Goal: Find contact information: Find contact information

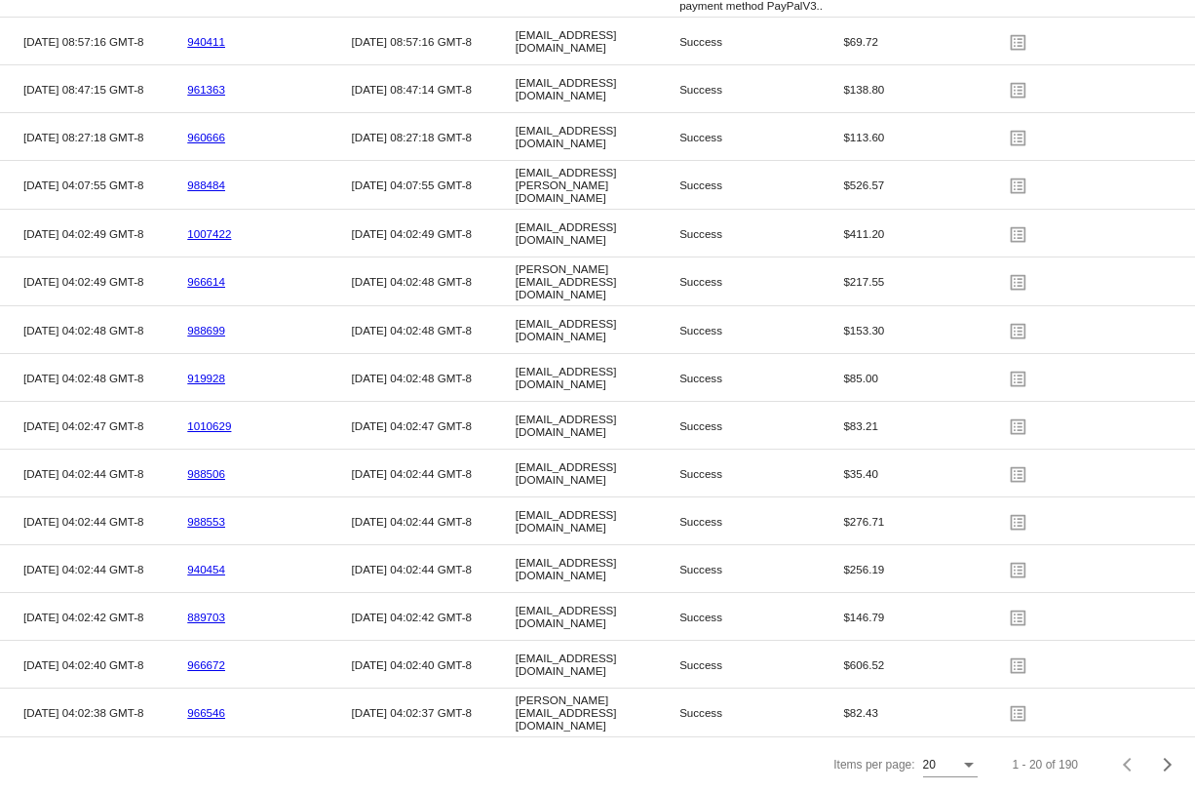
scroll to position [3621, 0]
click at [1167, 761] on div "Next page" at bounding box center [1165, 765] width 14 height 14
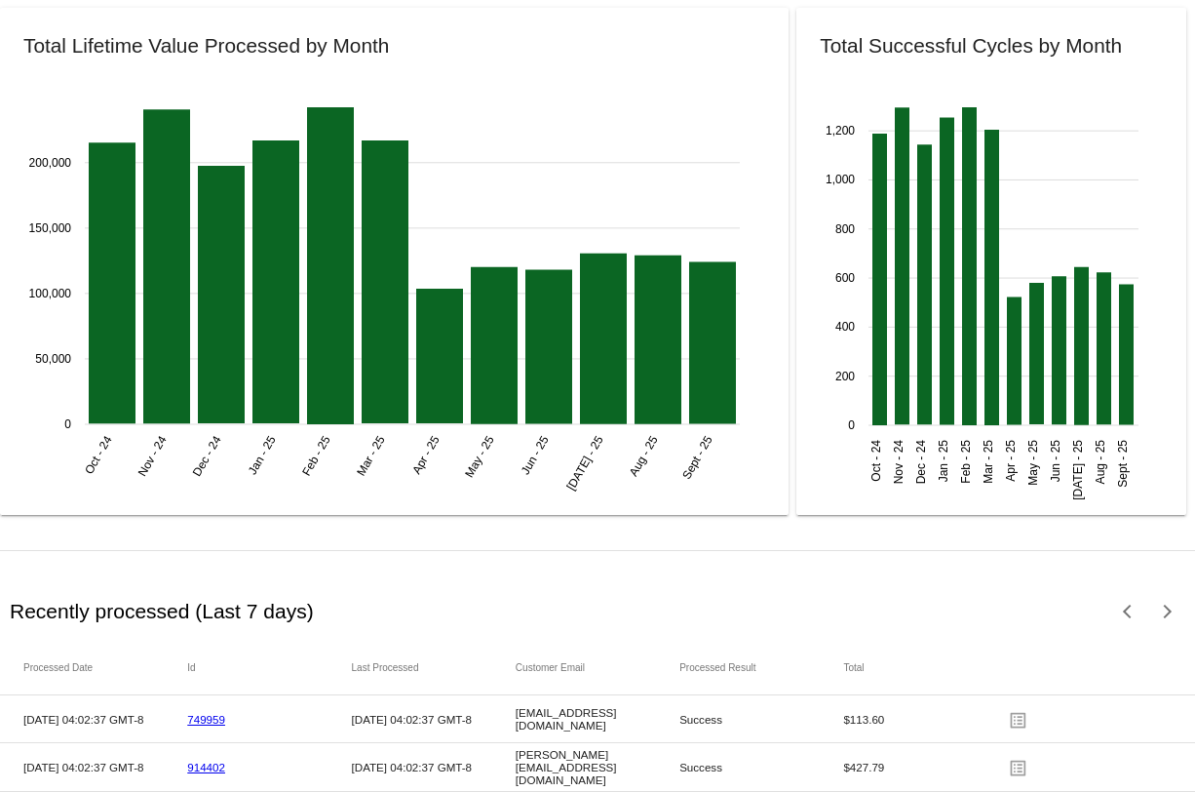
scroll to position [2459, 0]
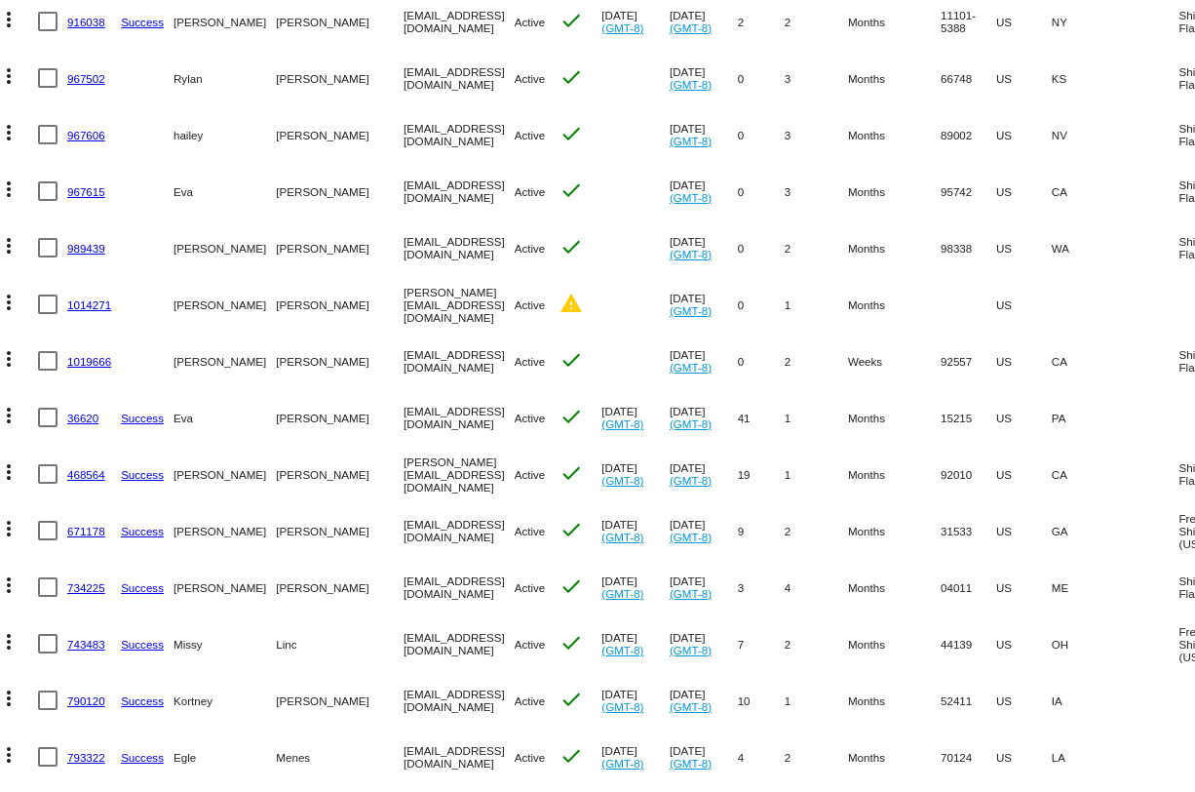
scroll to position [0, 7]
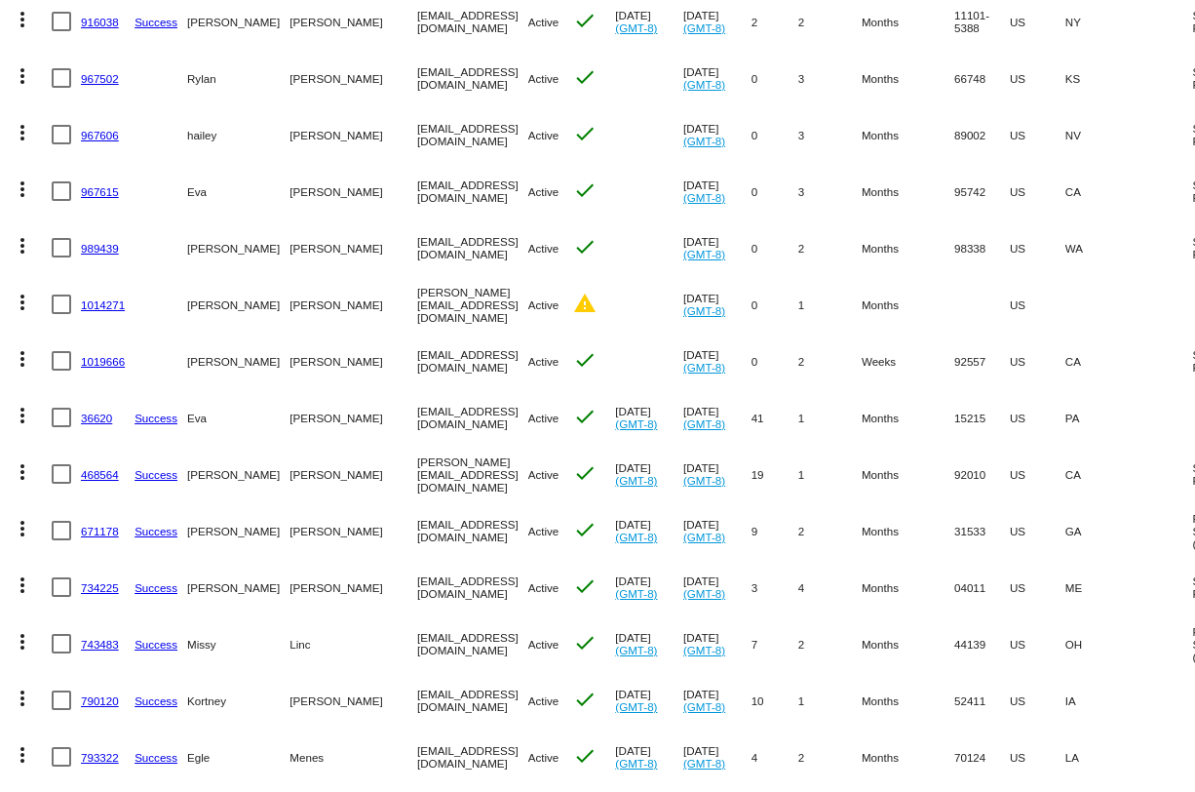
drag, startPoint x: 570, startPoint y: 529, endPoint x: 335, endPoint y: 533, distance: 235.0
click at [417, 532] on mat-cell "OASISMEDAESTHETICS@WINDSTREAM.NET" at bounding box center [472, 530] width 111 height 57
copy mat-cell "OASISMEDAESTHETICS@WINDSTREAM.NET"
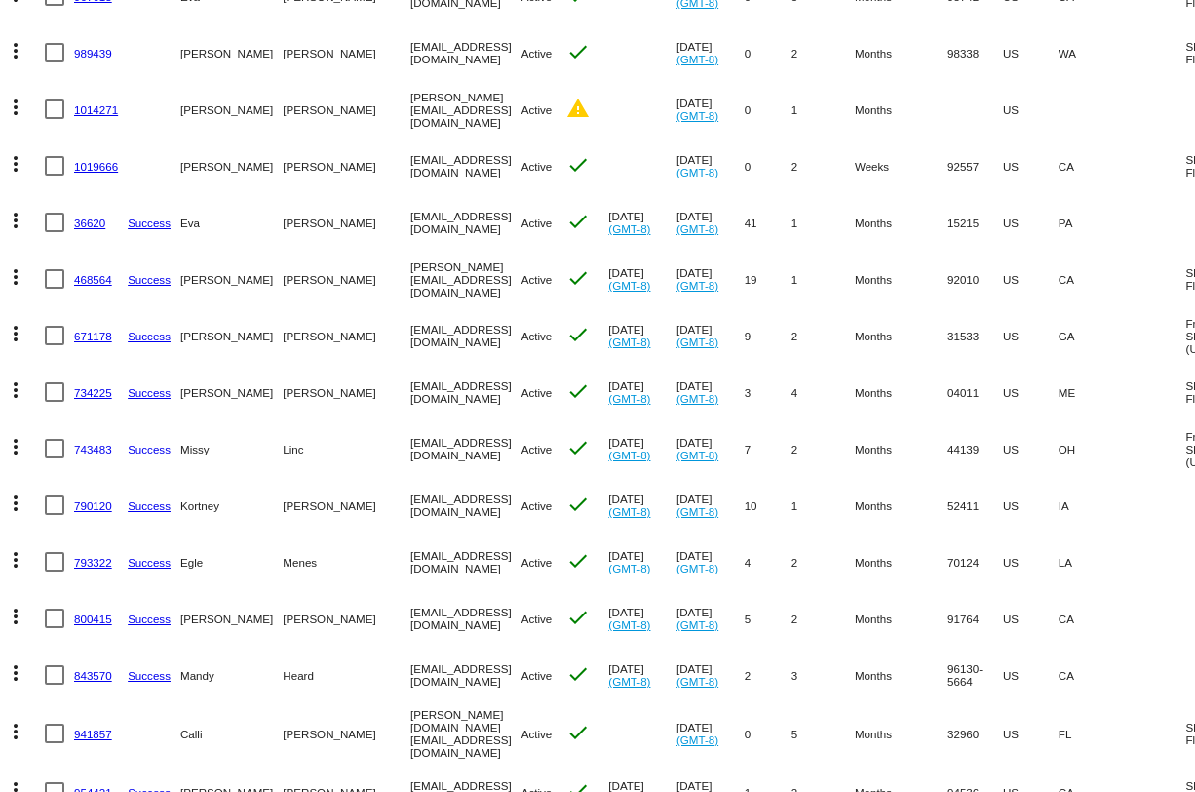
scroll to position [0, 15]
drag, startPoint x: 472, startPoint y: 560, endPoint x: 319, endPoint y: 565, distance: 153.2
click at [321, 563] on mat-row "more_vert 793322 Success Egle Menes egle@goodfacenola.com Active check Jul 27 2…" at bounding box center [767, 561] width 1544 height 57
copy mat-row "egle@goodfacenola.com"
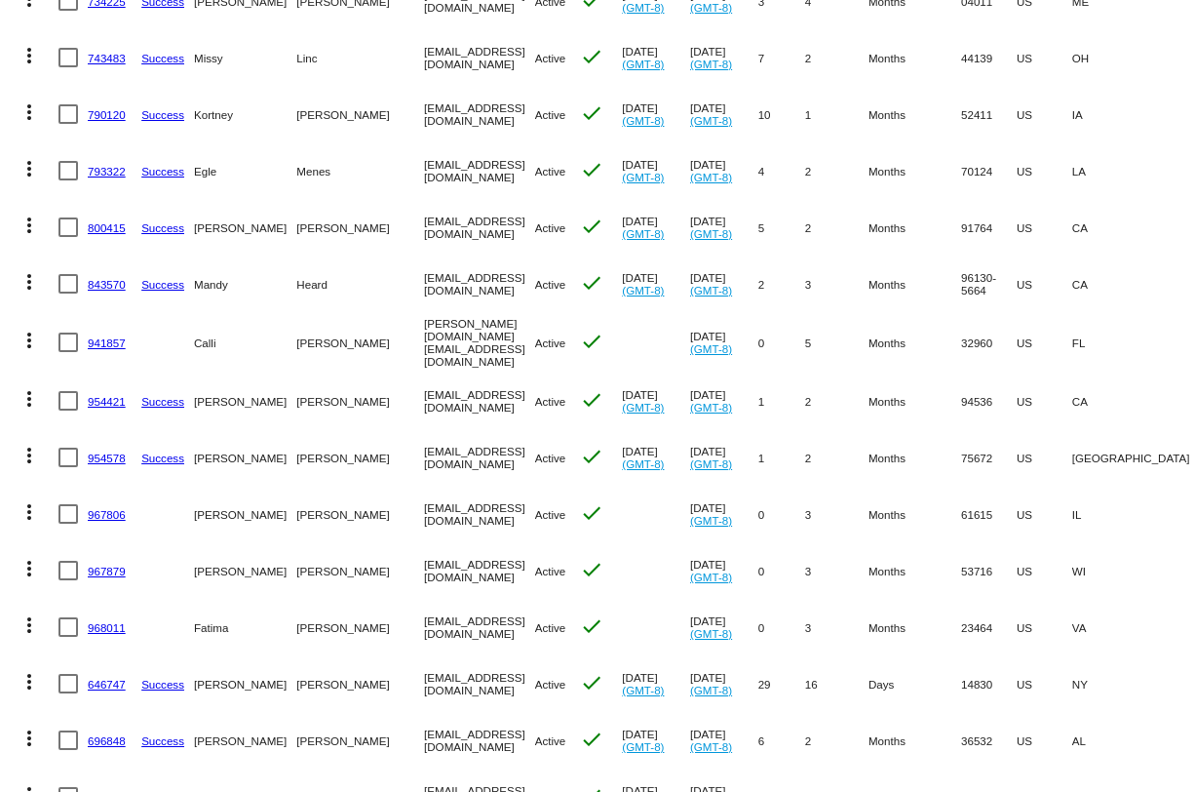
scroll to position [0, 1]
drag, startPoint x: 526, startPoint y: 506, endPoint x: 332, endPoint y: 512, distance: 194.1
click at [332, 512] on mat-row "more_vert 967806 Alicia Heiser aliciaheiser.aesthetics@gmail.com Active check S…" at bounding box center [781, 514] width 1544 height 57
copy mat-row "aliciaheiser.aesthetics@gmail.com"
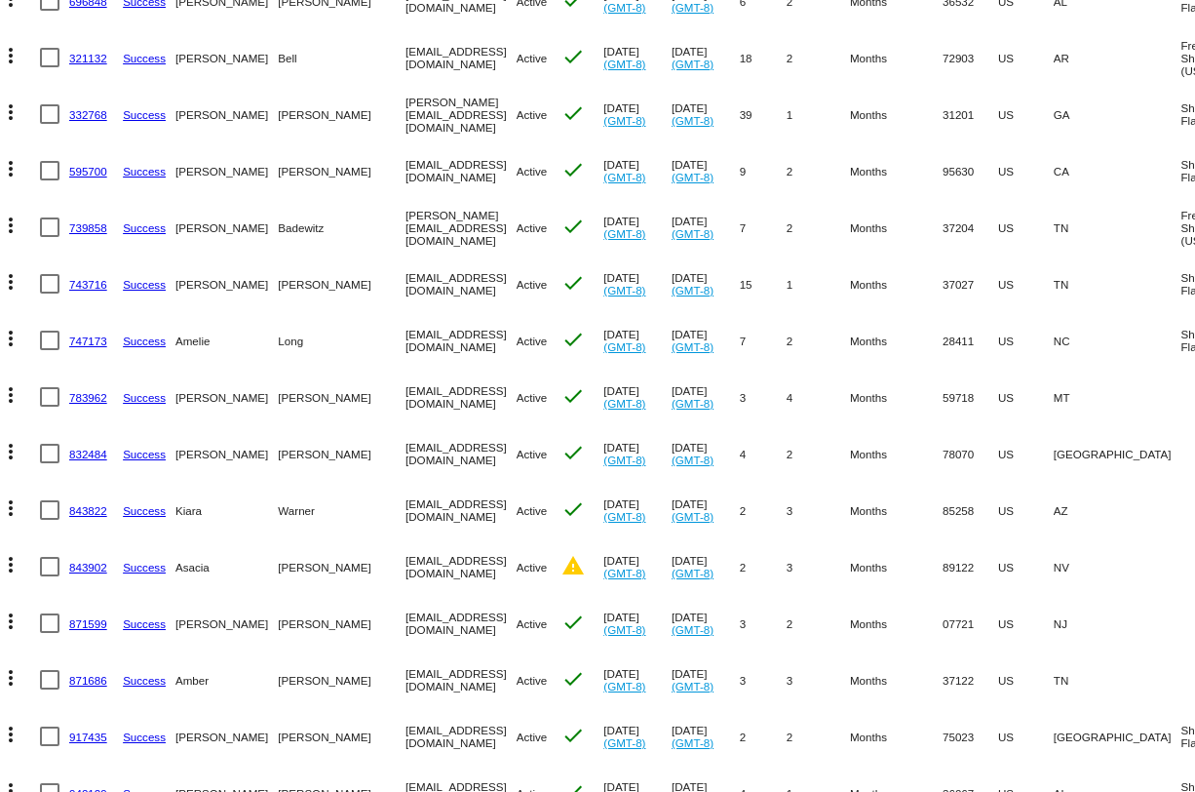
scroll to position [0, 0]
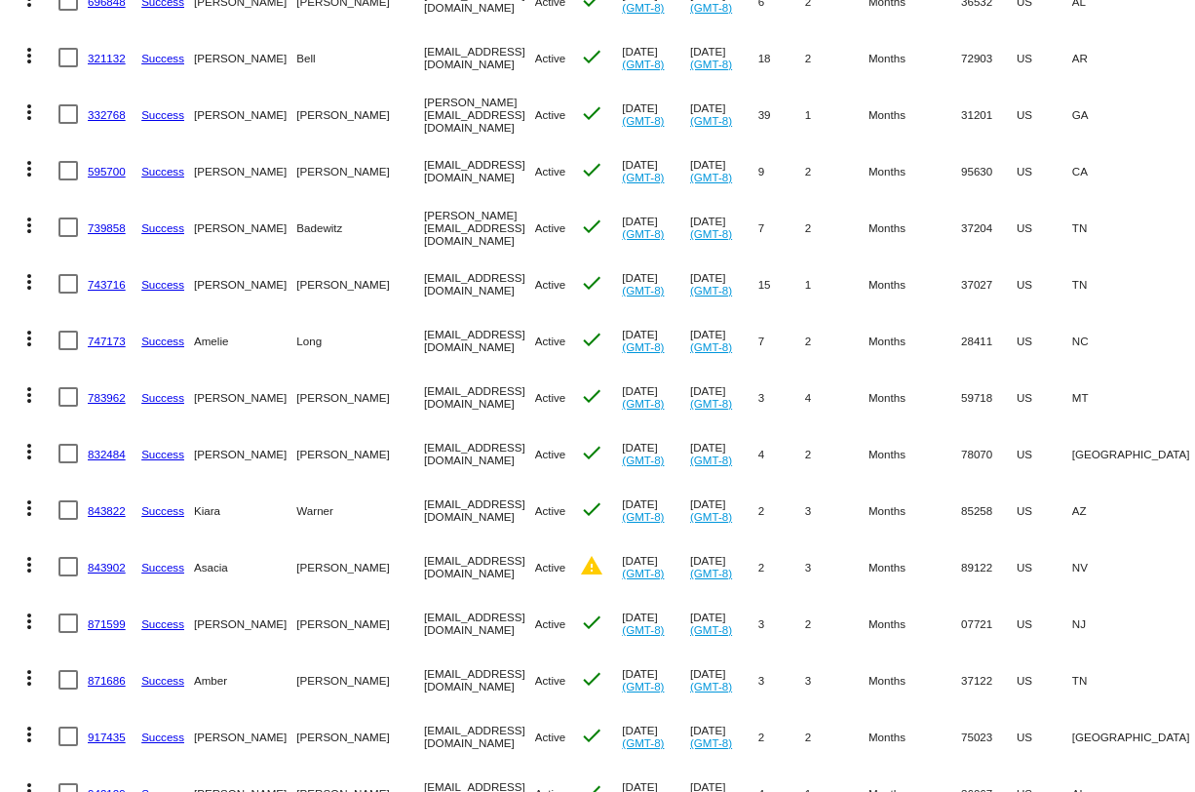
drag, startPoint x: 512, startPoint y: 399, endPoint x: 322, endPoint y: 396, distance: 190.1
click at [322, 396] on mat-row "more_vert 783962 Success Taylor Ferguson taylorferguson2013@gmail.com Active ch…" at bounding box center [782, 397] width 1544 height 57
copy mat-row "taylorferguson2013@gmail.com"
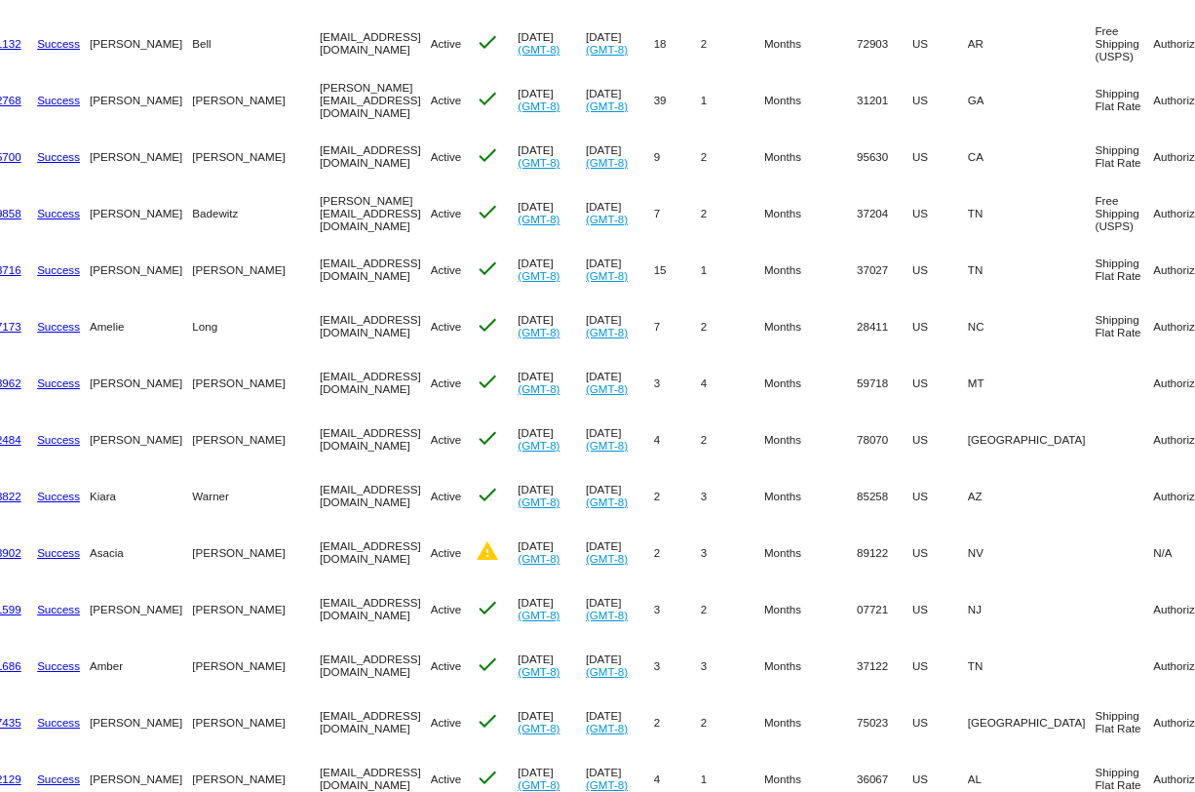
scroll to position [0, 103]
drag, startPoint x: 384, startPoint y: 432, endPoint x: 233, endPoint y: 434, distance: 151.1
click at [233, 434] on mat-row "more_vert 832484 Success Shalene Boyd shalene_boyd@yahoo.com Active check Jul 2…" at bounding box center [678, 438] width 1544 height 57
copy mat-row "shalene_boyd@yahoo.com"
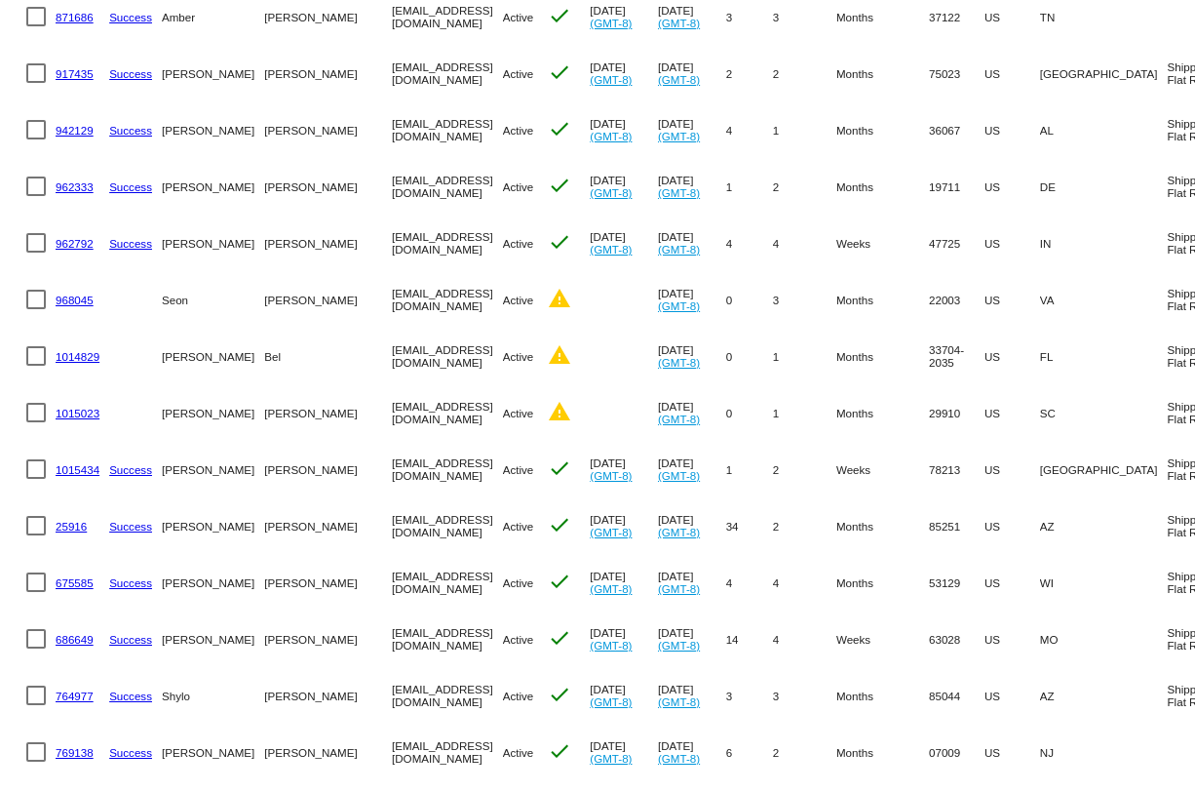
scroll to position [0, 0]
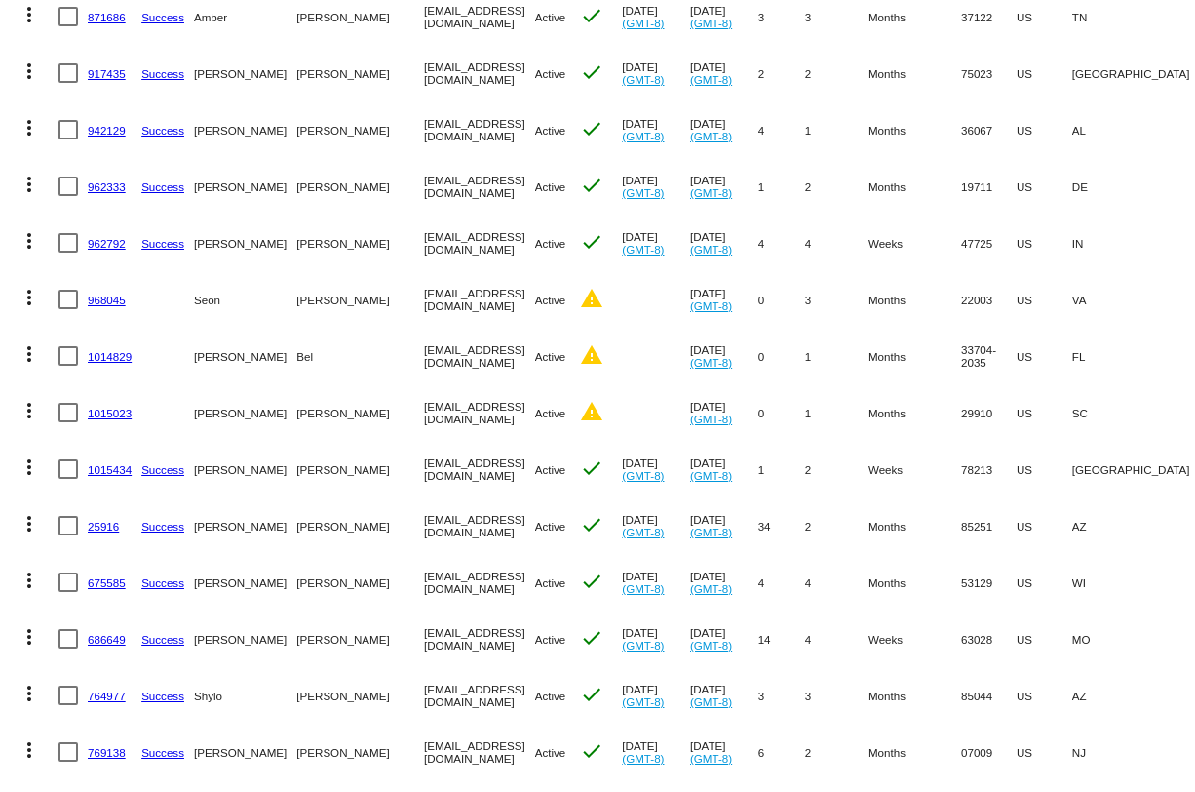
drag, startPoint x: 482, startPoint y: 635, endPoint x: 338, endPoint y: 635, distance: 143.3
click at [338, 635] on mat-row "more_vert 686649 Success Amy Evans vintymedspa@gmail.com Active check Jul 22 20…" at bounding box center [782, 638] width 1544 height 57
copy mat-row "vintymedspa@gmail.com"
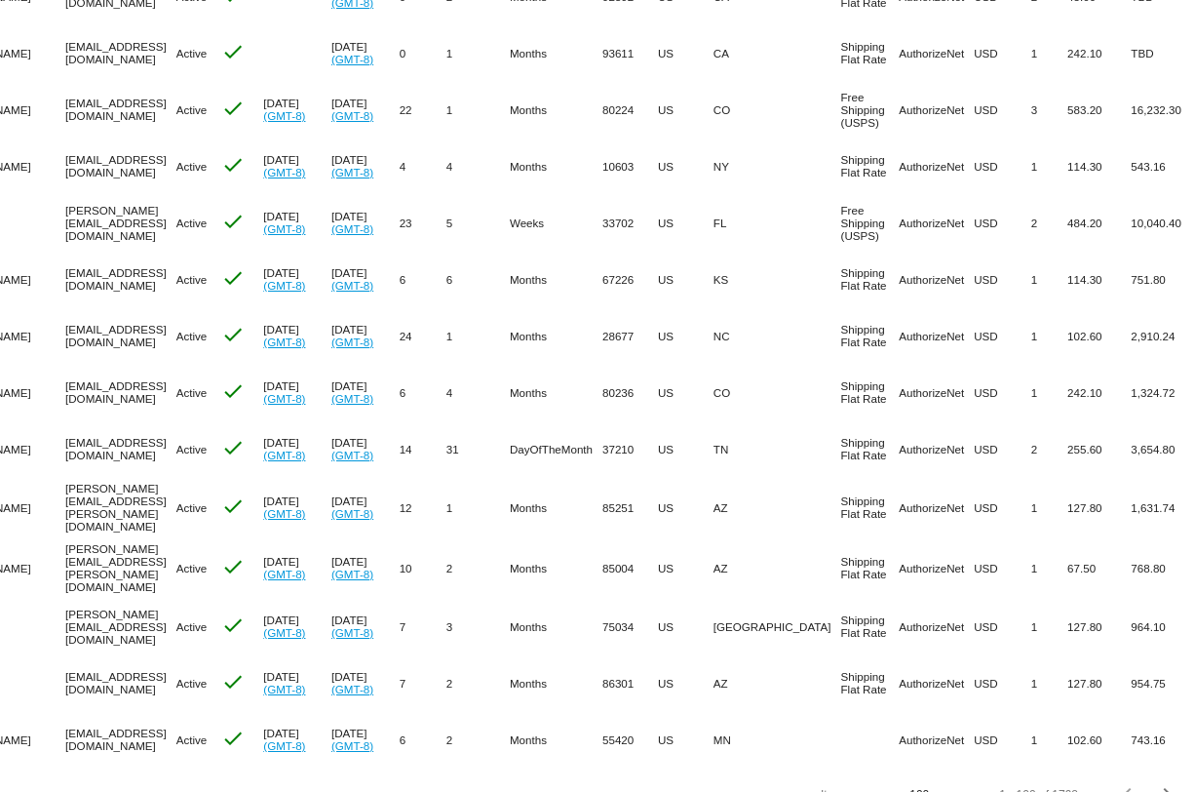
scroll to position [5162, 0]
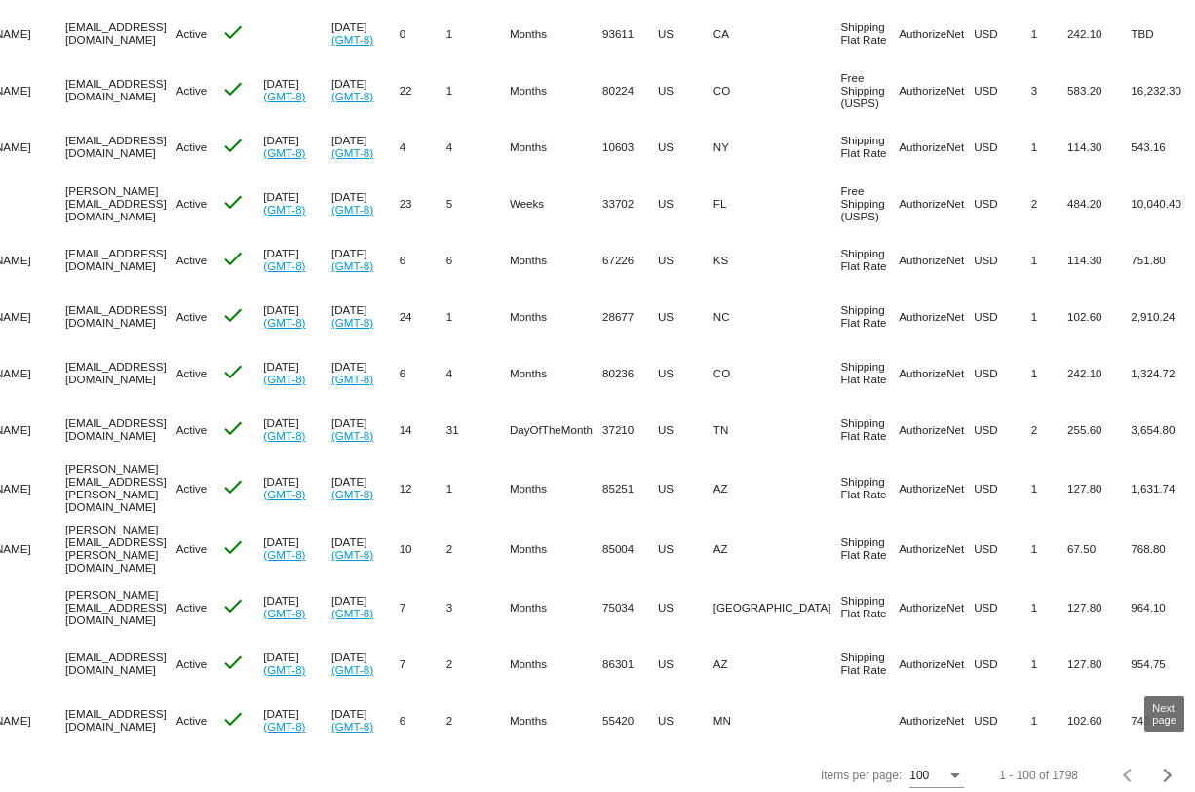
click at [1166, 768] on div "Next page" at bounding box center [1165, 775] width 14 height 14
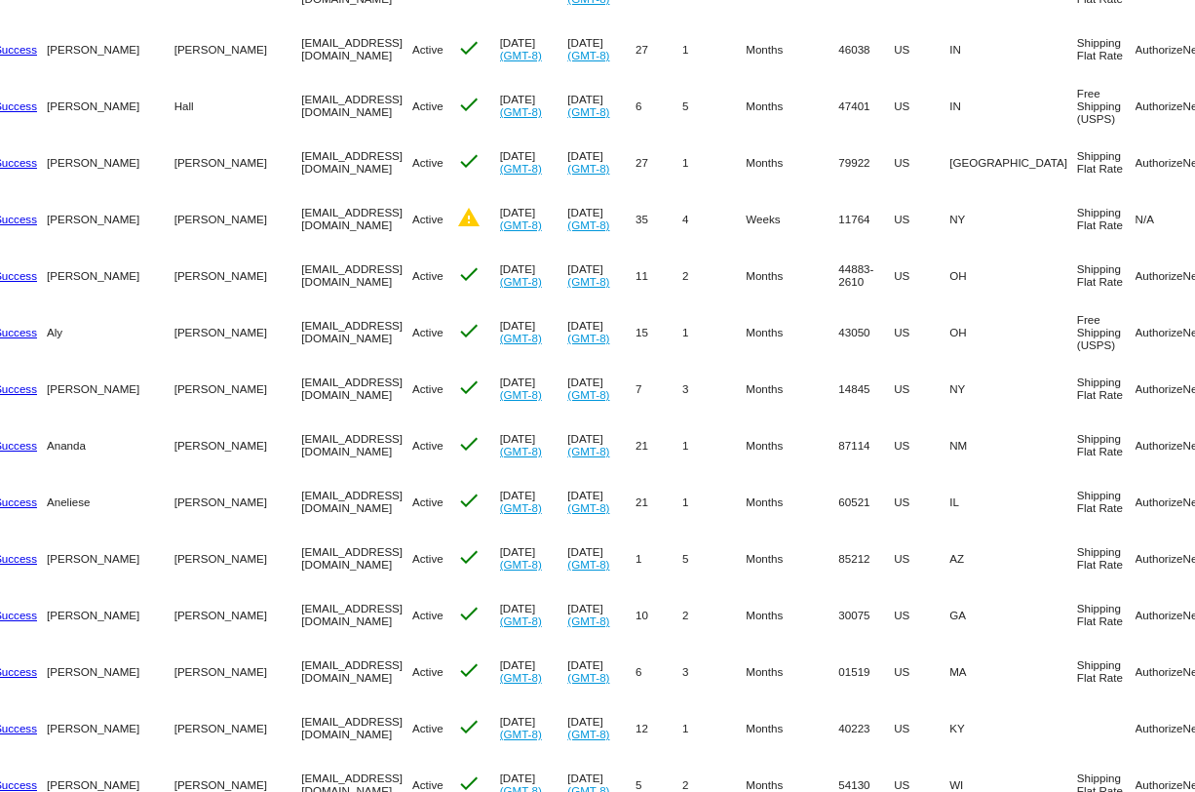
scroll to position [0, 153]
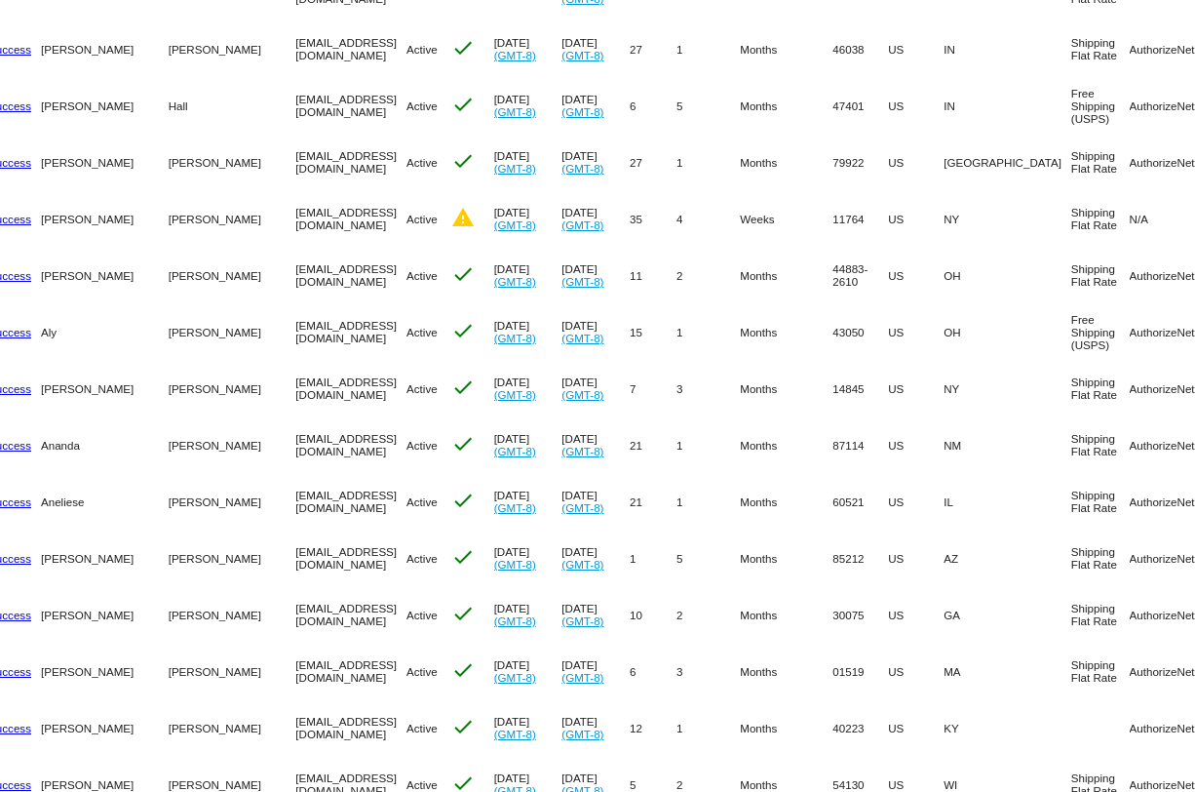
drag, startPoint x: 351, startPoint y: 164, endPoint x: 175, endPoint y: 164, distance: 175.5
click at [175, 163] on mat-row "more_vert 442773 Success Sarah Quintana shadesofblushskin@gmail.com Active chec…" at bounding box center [641, 162] width 1569 height 57
copy mat-row "shadesofblushskin@gmail.com"
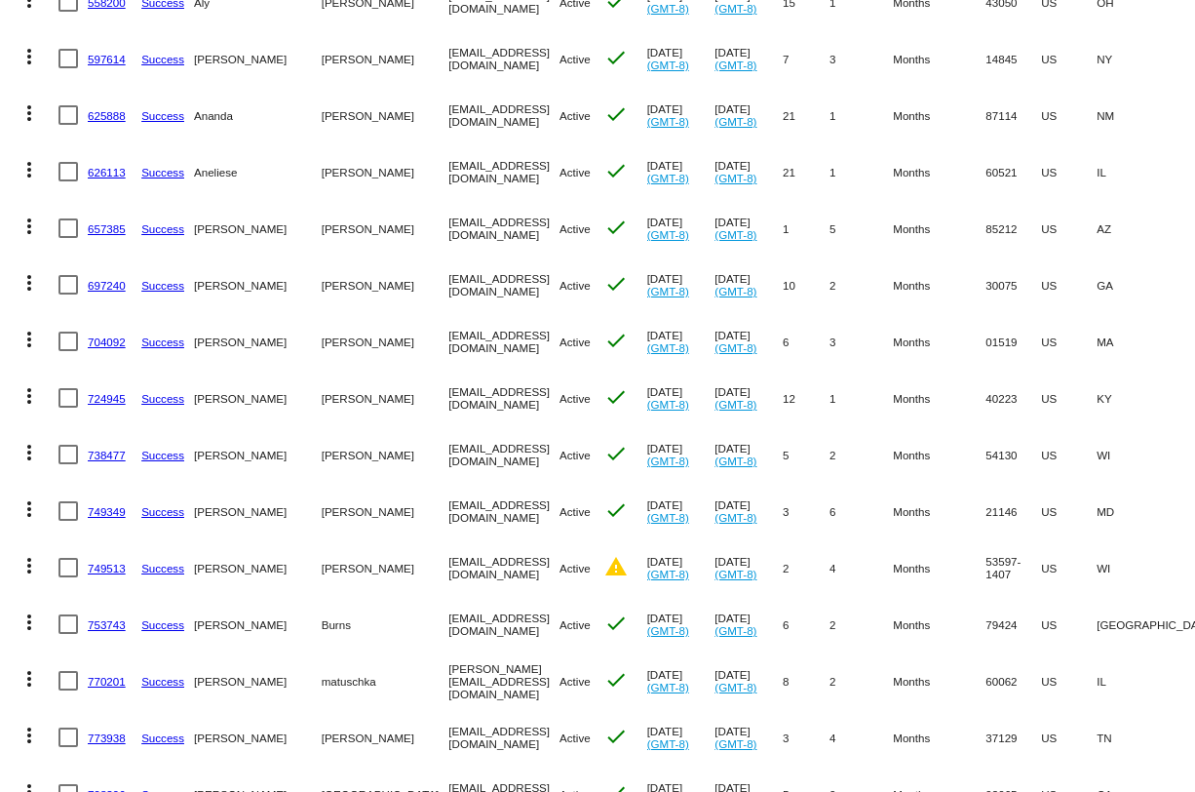
scroll to position [0, 2]
drag, startPoint x: 498, startPoint y: 174, endPoint x: 332, endPoint y: 169, distance: 165.8
click at [332, 169] on mat-row "more_vert 626113 Success Aneliese Marchan aneliese@imagesmedspa.com Active chec…" at bounding box center [792, 171] width 1569 height 57
copy mat-row "aneliese@imagesmedspa.com"
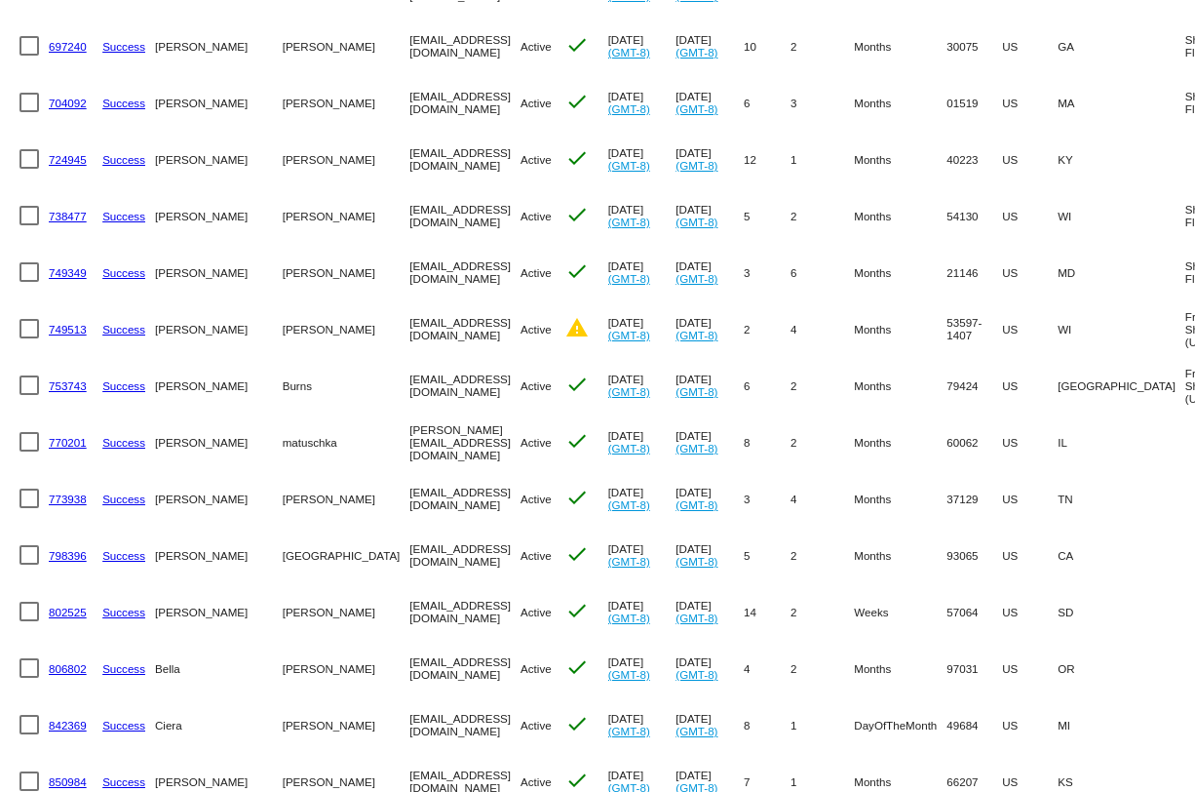
scroll to position [0, 0]
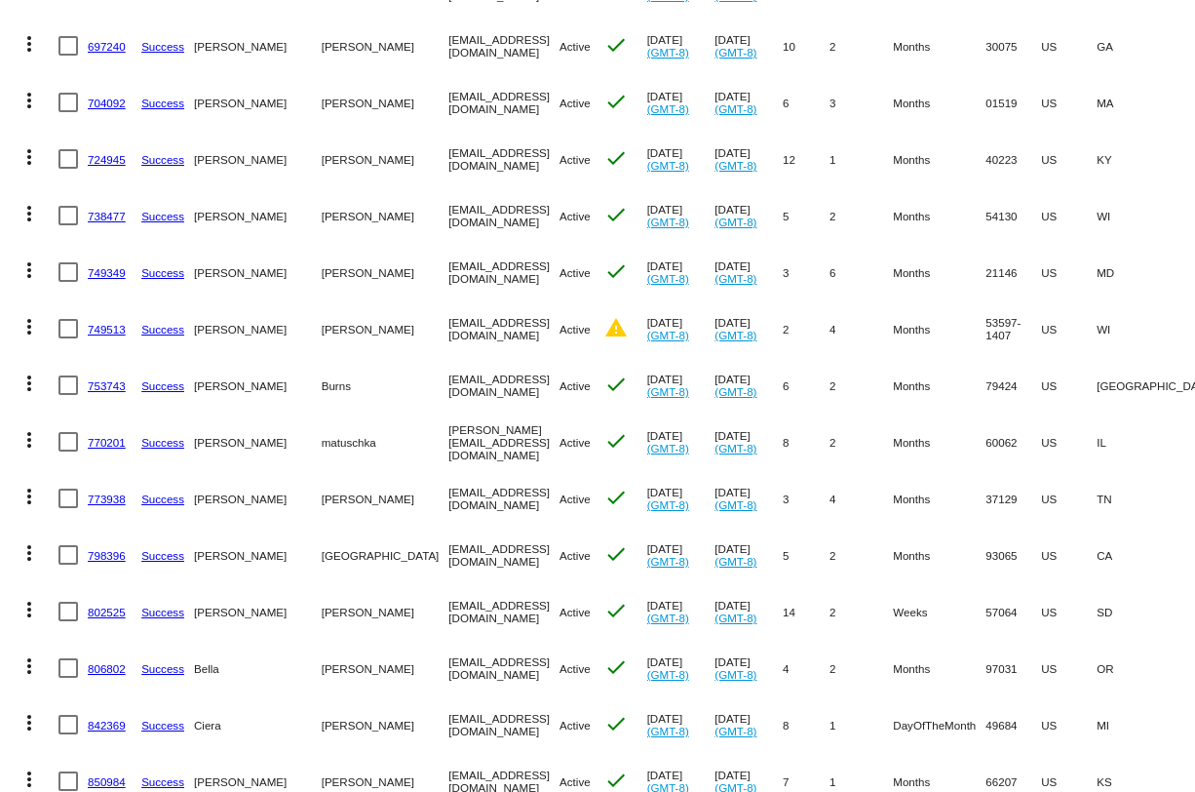
drag, startPoint x: 480, startPoint y: 162, endPoint x: 336, endPoint y: 157, distance: 143.4
click at [336, 157] on mat-row "more_vert 724945 Success Cindy Mattingly cpmattingly@hotmail.com Active check J…" at bounding box center [794, 159] width 1569 height 57
copy mat-row "cpmattingly@hotmail.com"
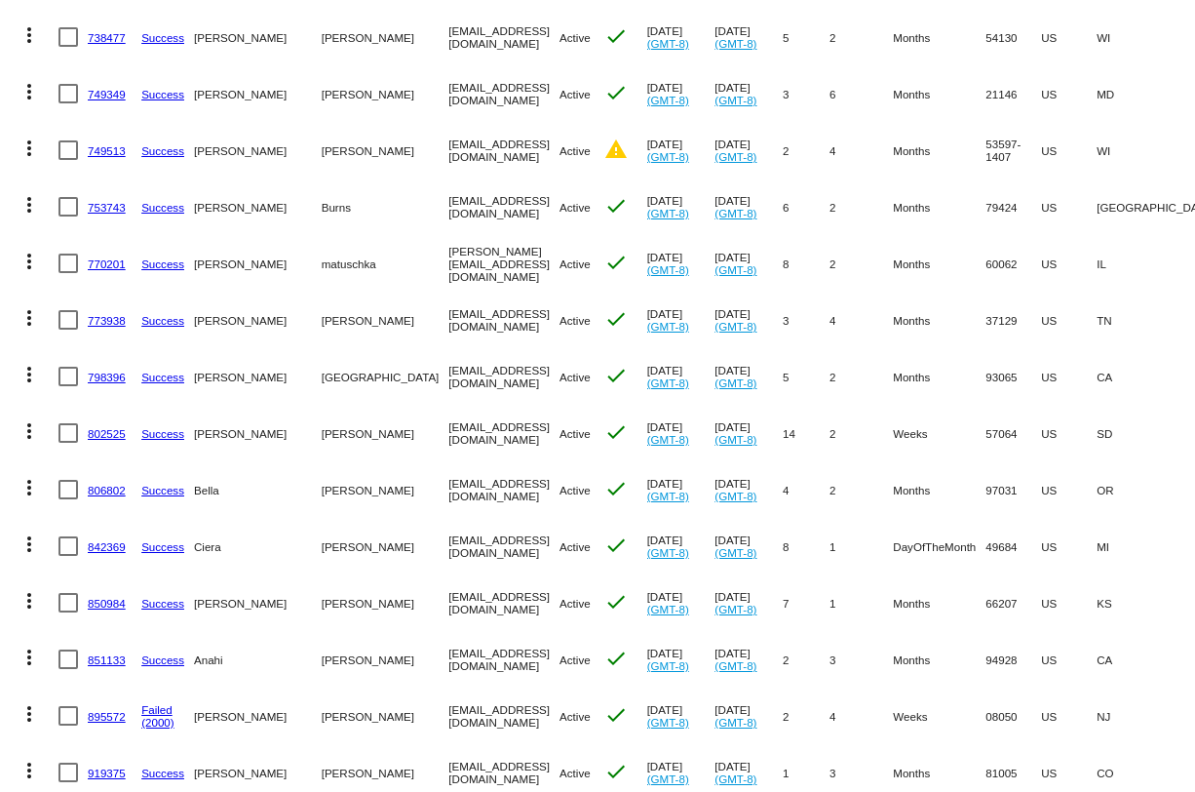
drag, startPoint x: 484, startPoint y: 39, endPoint x: 333, endPoint y: 39, distance: 150.1
click at [333, 39] on mat-row "more_vert 738477 Success Joleen McGrath joleenmcgrath@gmail.com Active check Au…" at bounding box center [794, 37] width 1569 height 57
copy mat-row "joleenmcgrath@gmail.com"
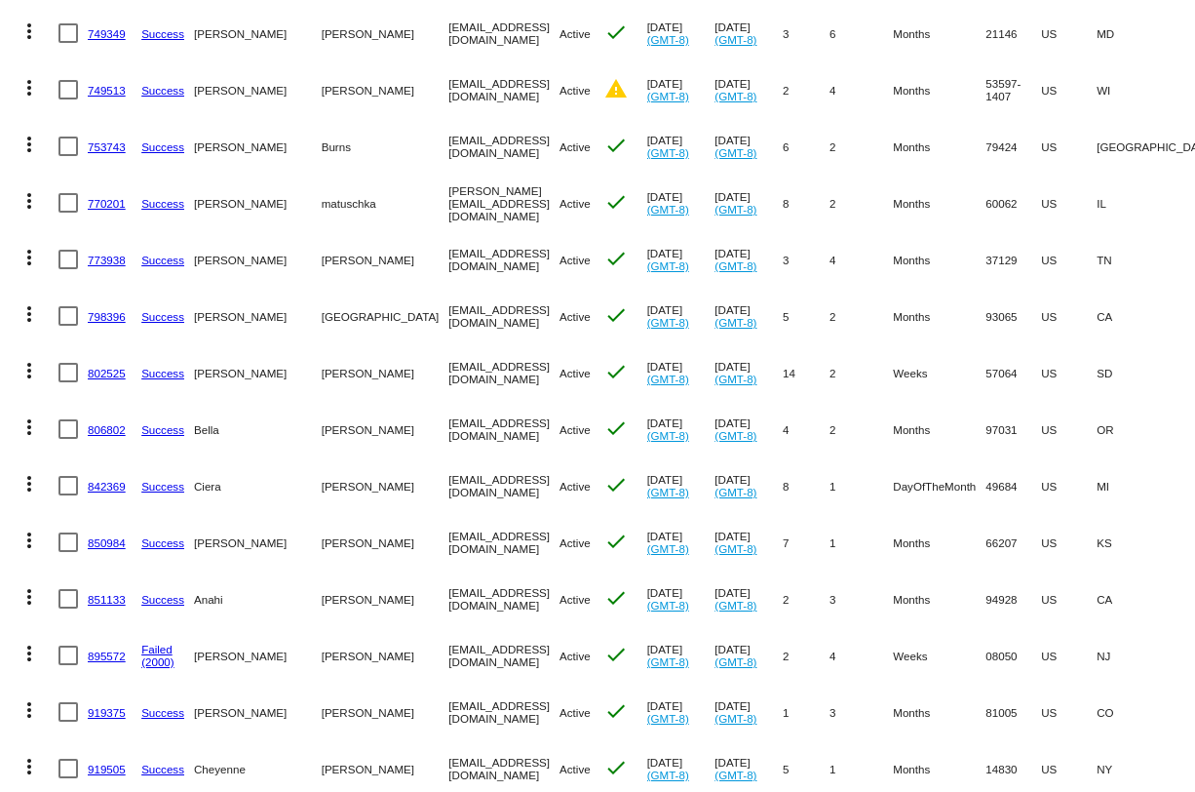
drag, startPoint x: 476, startPoint y: 97, endPoint x: 331, endPoint y: 94, distance: 145.3
click at [331, 92] on mat-row "more_vert 749513 Success kylene gehrke info@buttercupbeauty.co Active warning A…" at bounding box center [794, 89] width 1569 height 57
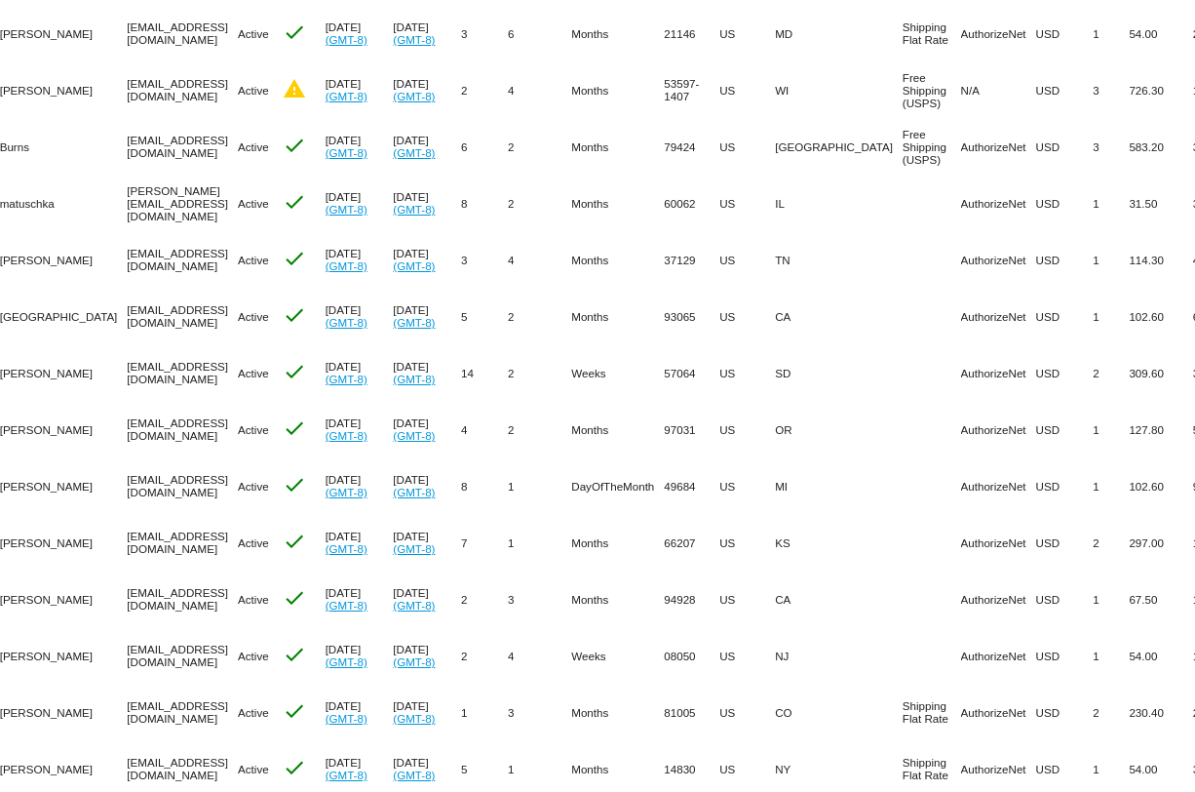
scroll to position [0, 115]
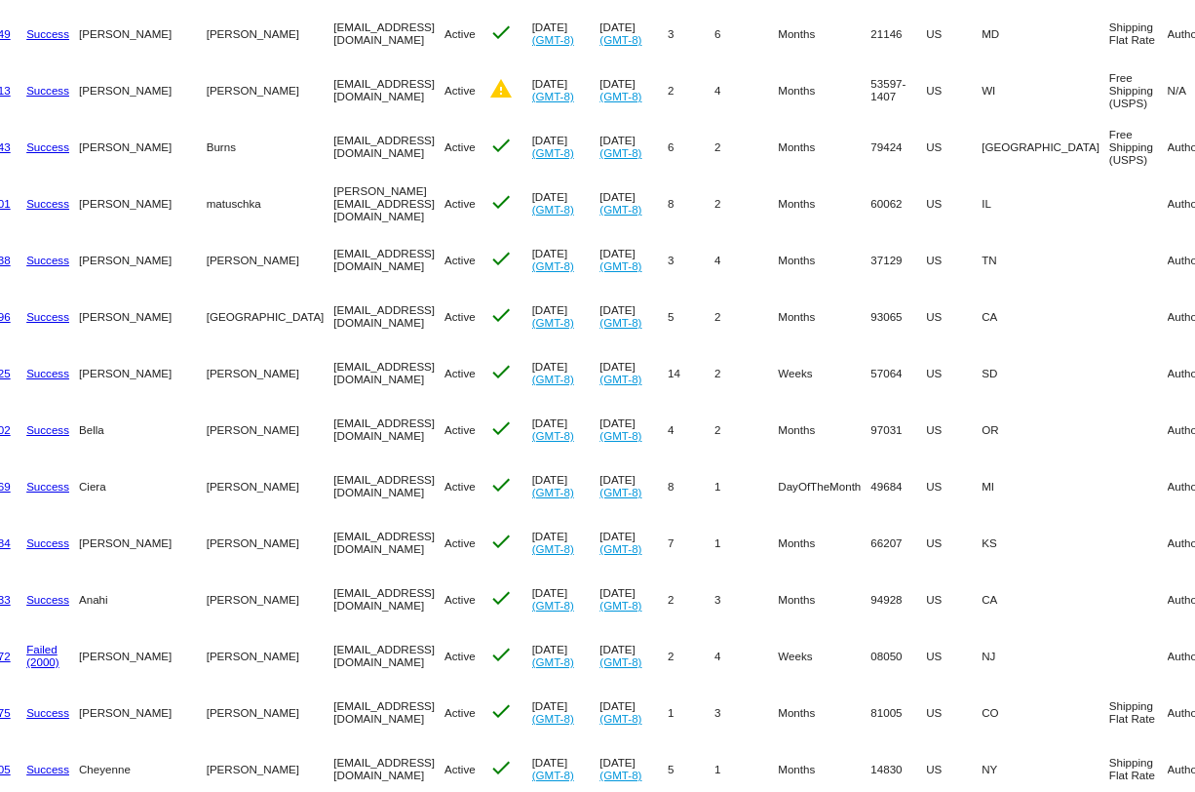
drag, startPoint x: 359, startPoint y: 151, endPoint x: 200, endPoint y: 150, distance: 158.9
click at [200, 148] on mat-row "more_vert 753743 Success Sheena Burns info@thespalubbock.com Active check Jun 1…" at bounding box center [679, 146] width 1569 height 57
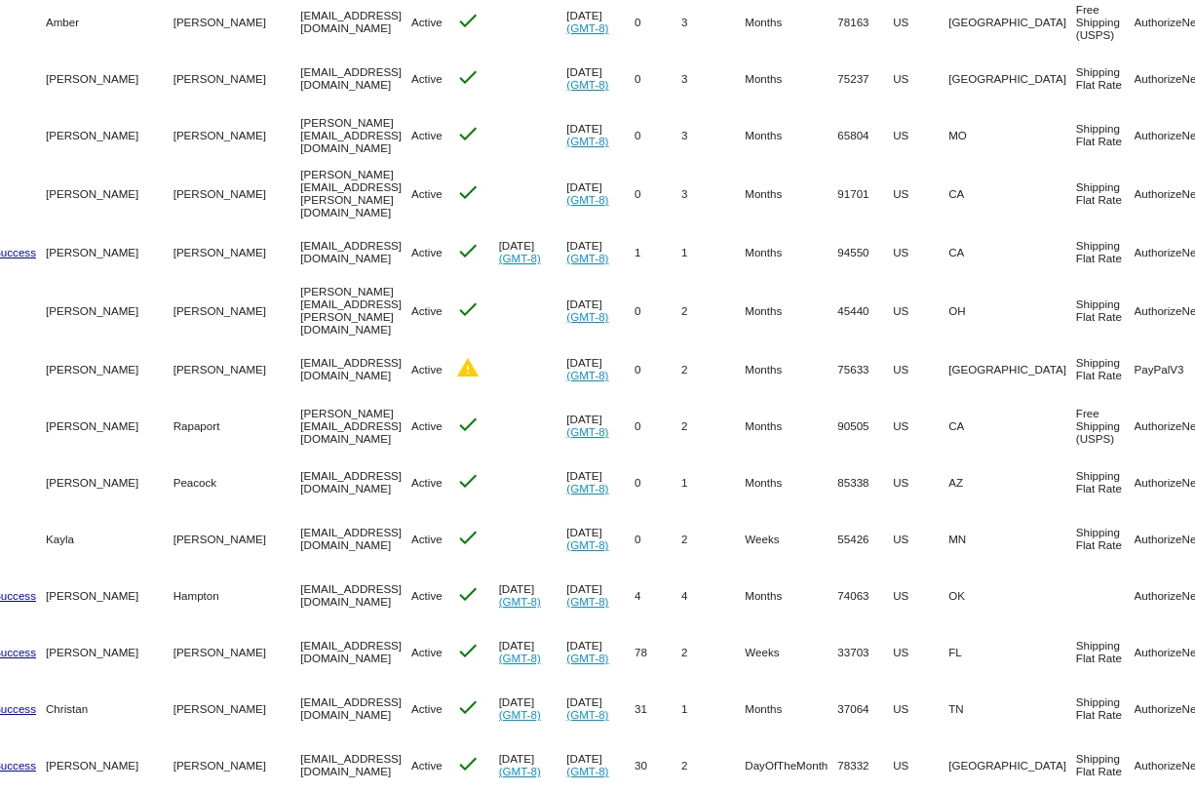
scroll to position [0, 140]
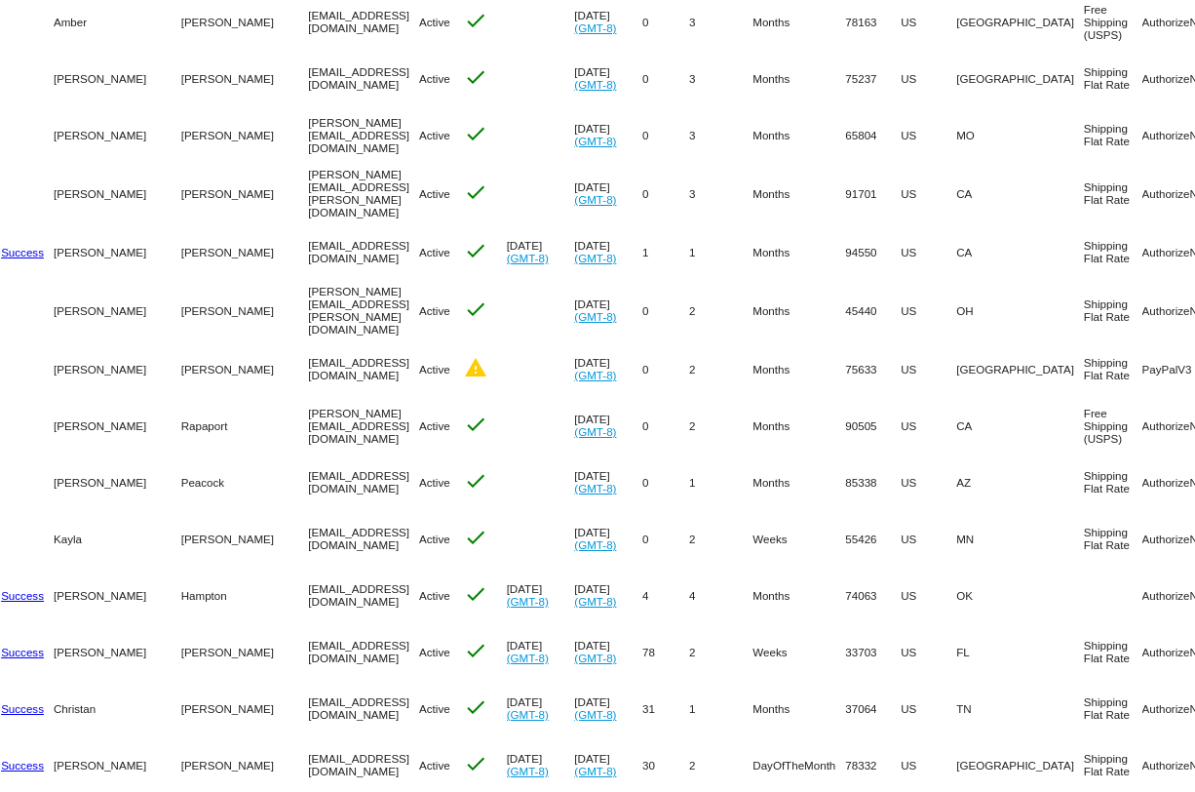
drag, startPoint x: 317, startPoint y: 13, endPoint x: 191, endPoint y: 15, distance: 125.8
click at [191, 15] on mat-row "more_vert 969048 Amber Barr ambrhi@yahoo.com Active check Oct 1 2025 (GMT-8) 0 …" at bounding box center [653, 21] width 1569 height 57
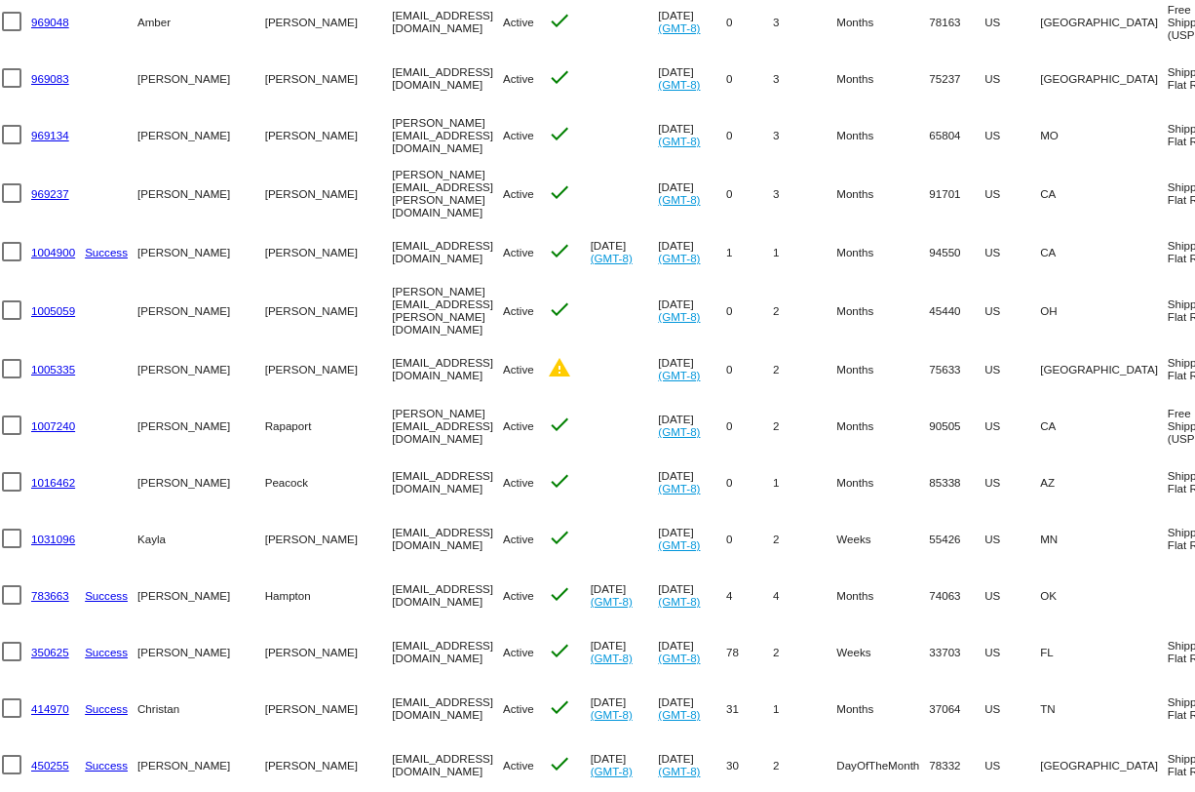
scroll to position [0, 56]
drag, startPoint x: 431, startPoint y: 139, endPoint x: 265, endPoint y: 137, distance: 165.8
click at [266, 136] on mat-row "more_vert 969134 Layton Alsup layton@nuessencespa.com Active check Oct 1 2025 (…" at bounding box center [738, 134] width 1569 height 57
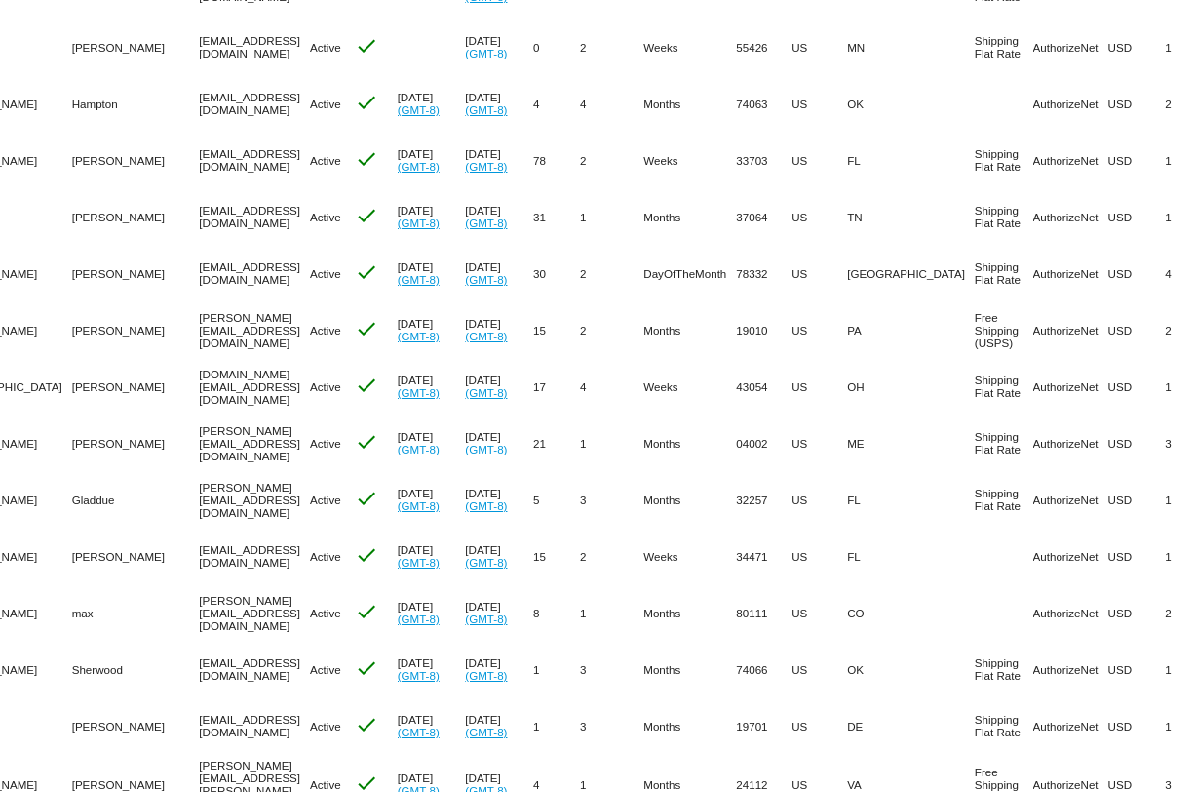
scroll to position [0, 175]
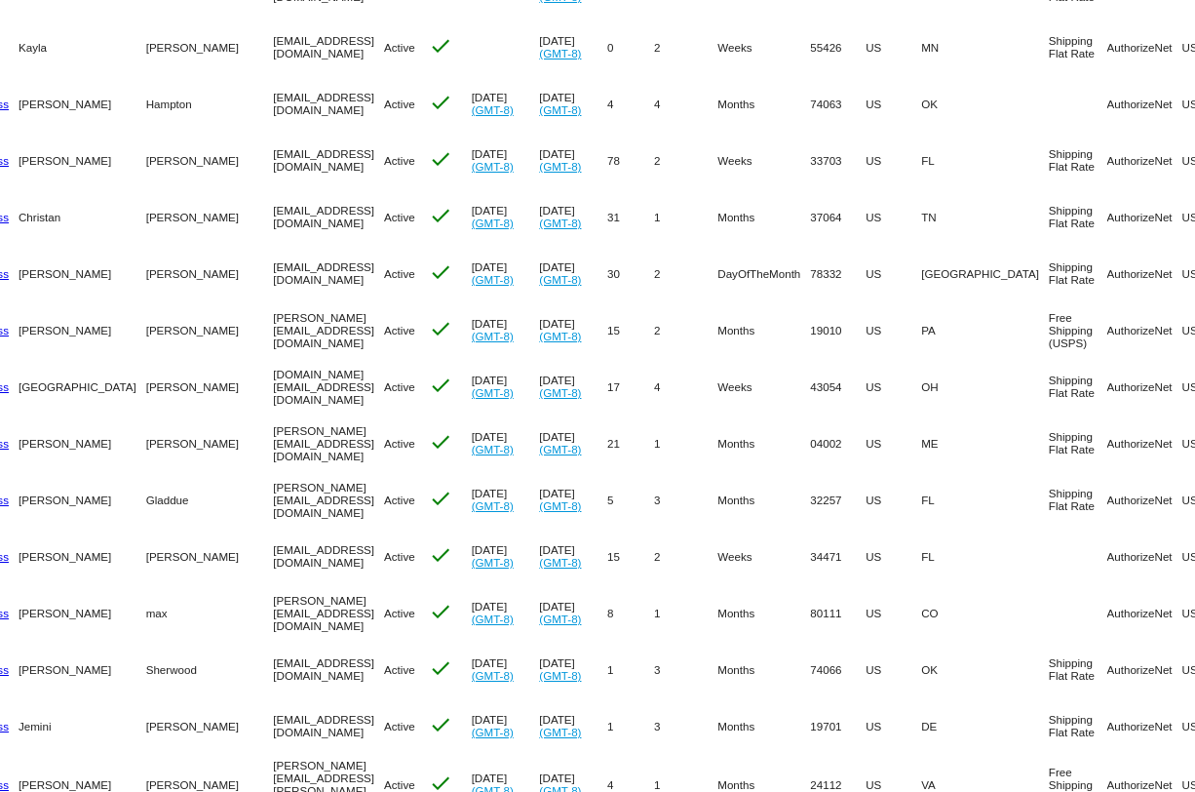
drag, startPoint x: 338, startPoint y: 31, endPoint x: 152, endPoint y: 35, distance: 186.3
click at [152, 35] on mat-row "more_vert 1031096 Kayla Fjelsted kayla@swoonbeautylounge.com Active check Oct 1…" at bounding box center [618, 47] width 1569 height 57
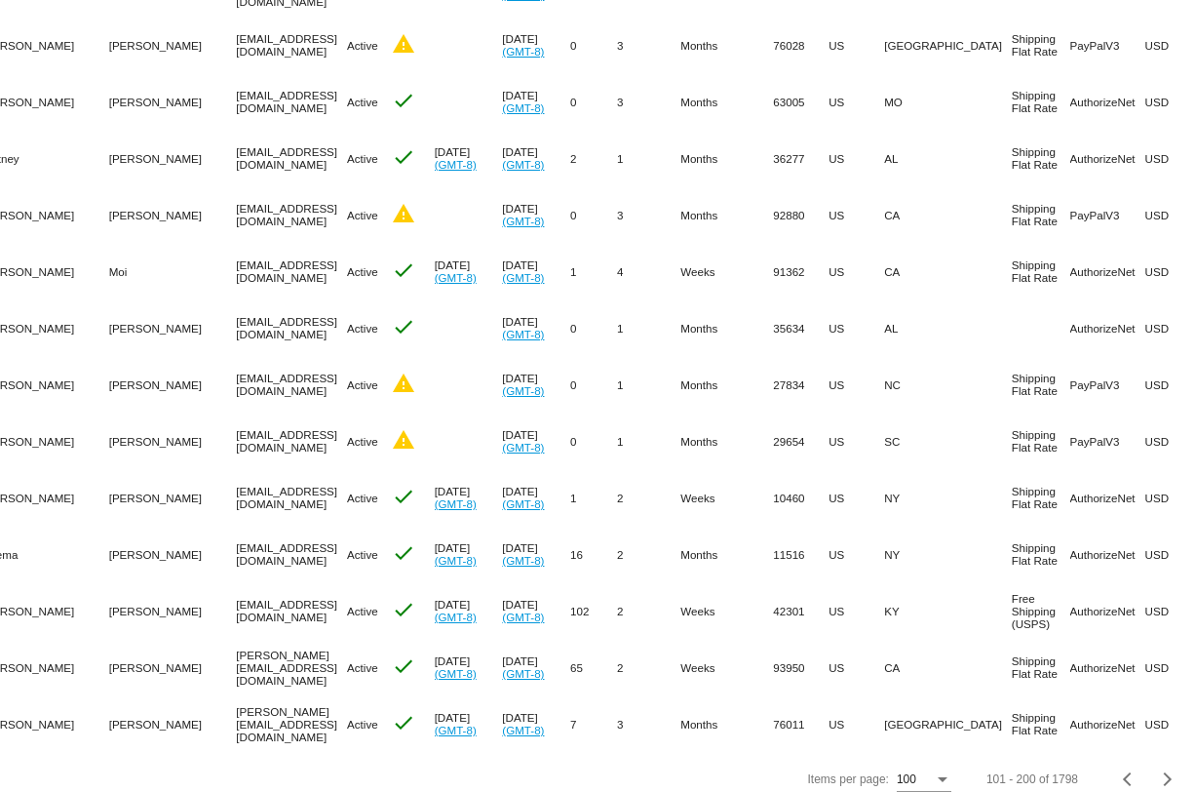
scroll to position [0, 154]
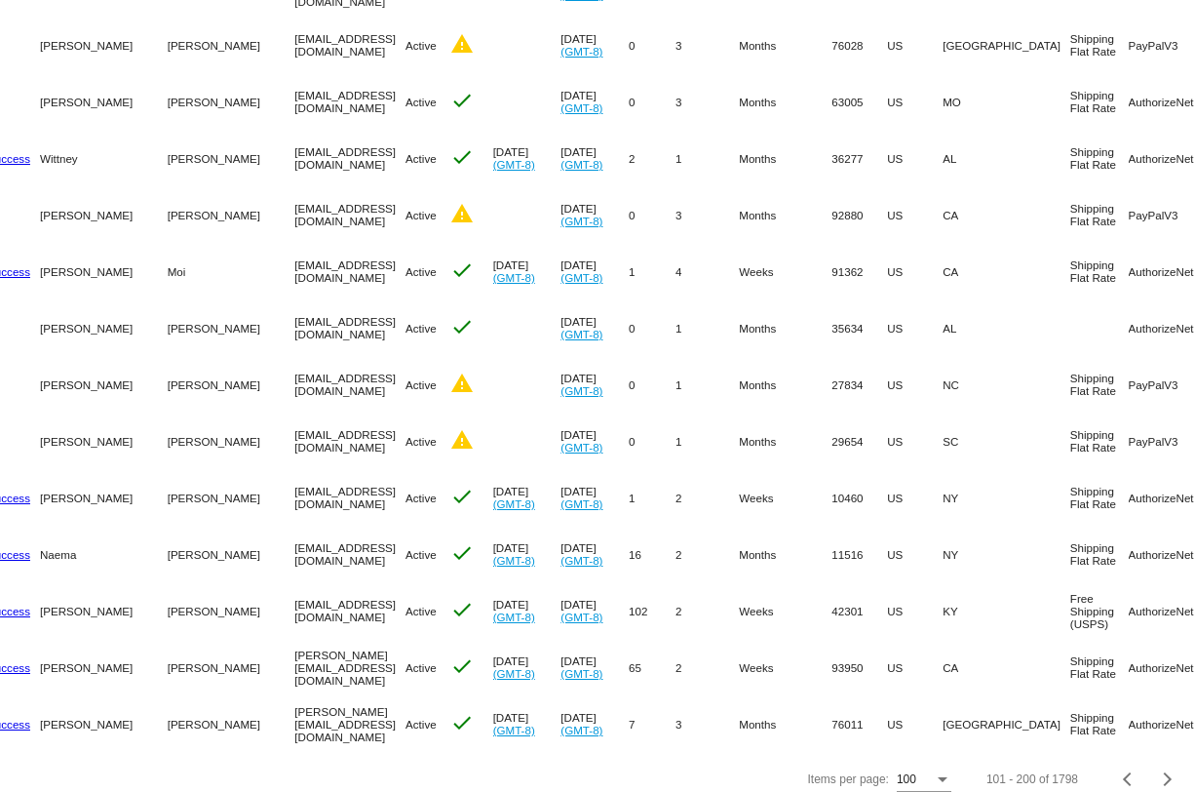
drag, startPoint x: 310, startPoint y: 97, endPoint x: 174, endPoint y: 83, distance: 137.2
click at [174, 83] on mat-row "more_vert 969640 Mary Shearn mes35913@gmail.com Active check Oct 2 2025 (GMT-8)…" at bounding box center [640, 101] width 1569 height 57
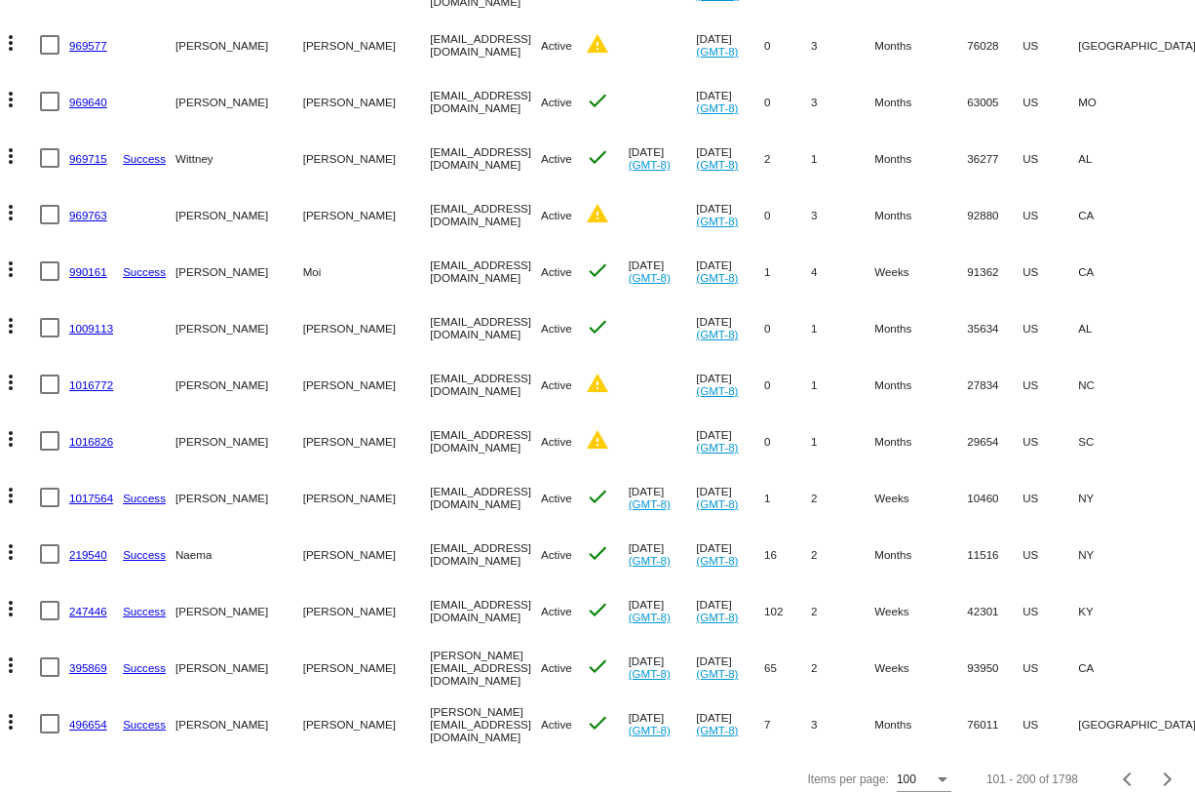
scroll to position [0, 0]
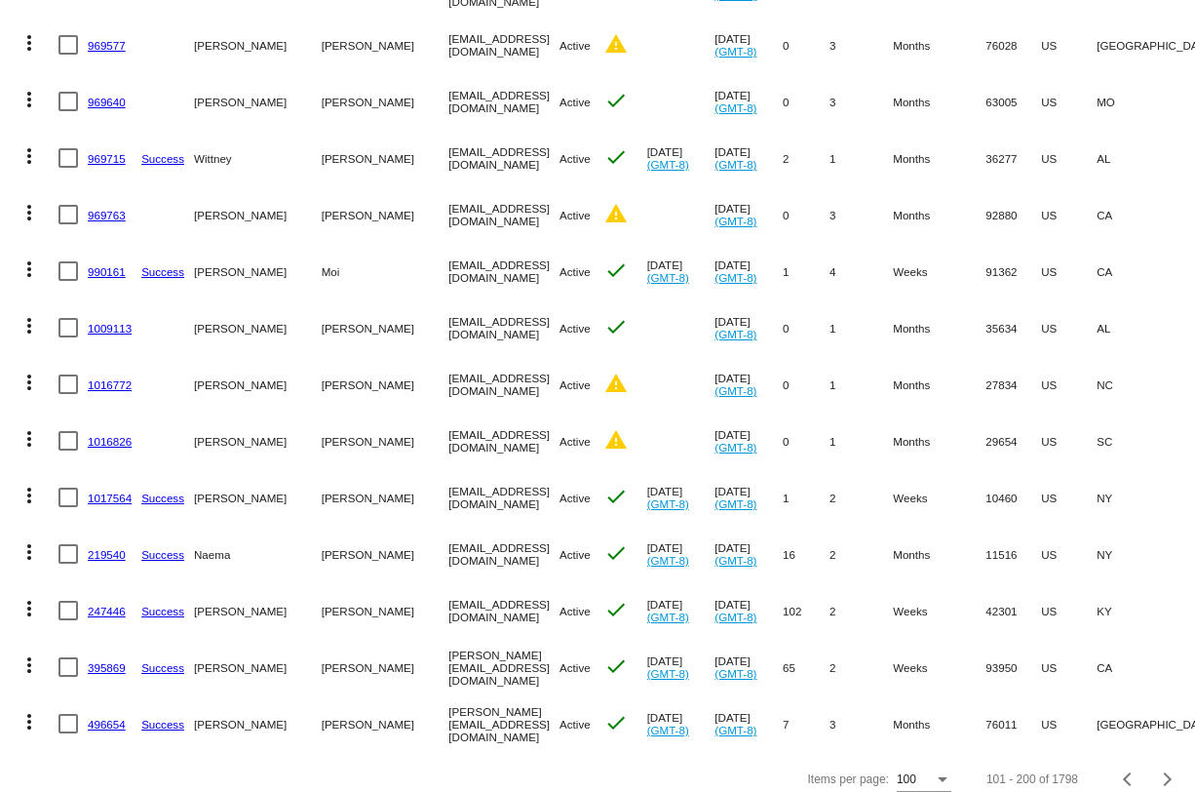
drag, startPoint x: 479, startPoint y: 593, endPoint x: 338, endPoint y: 596, distance: 140.4
click at [448, 596] on mat-cell "madlynmurphy@icloud.com" at bounding box center [503, 610] width 111 height 57
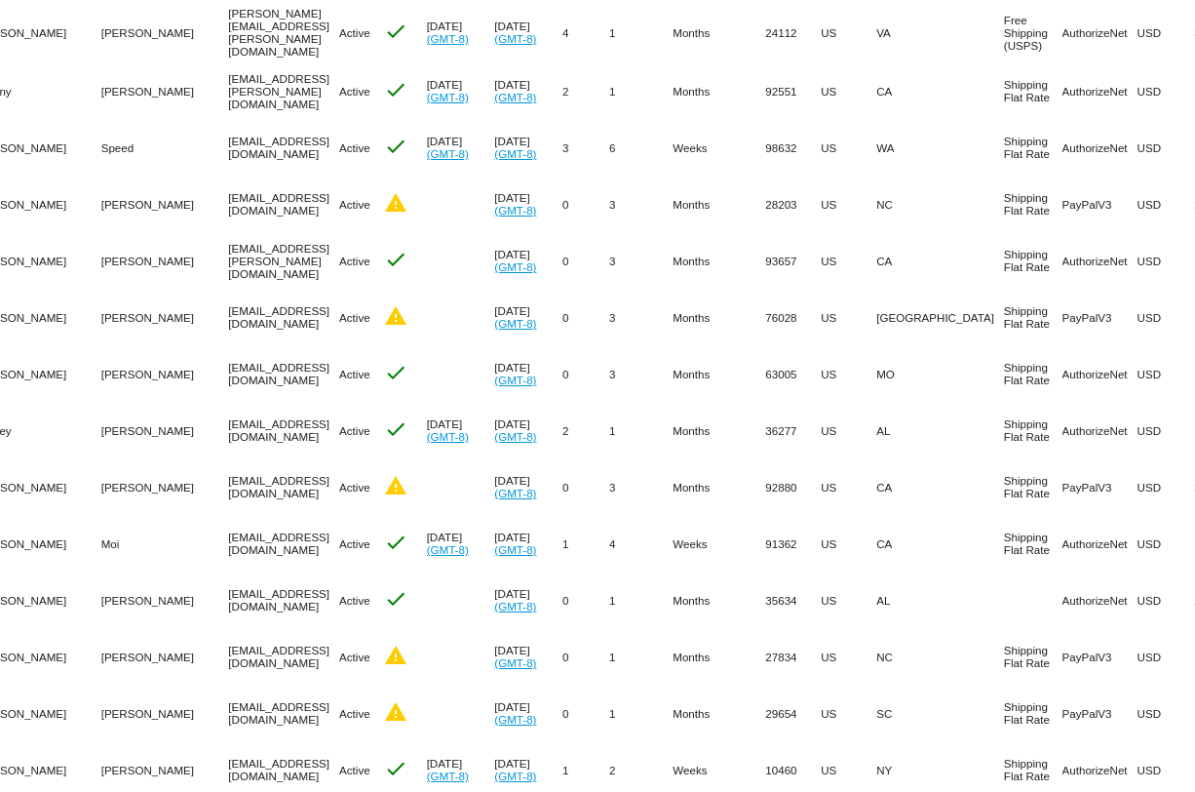
scroll to position [4890, 0]
